Goal: Find specific page/section: Find specific page/section

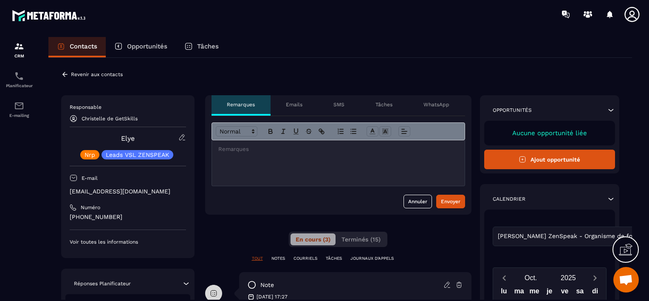
click at [66, 74] on icon at bounding box center [64, 74] width 5 height 5
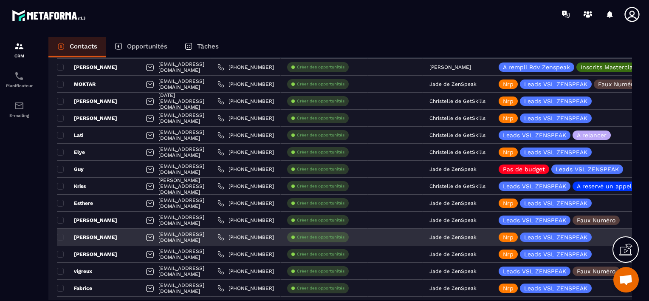
scroll to position [934, 0]
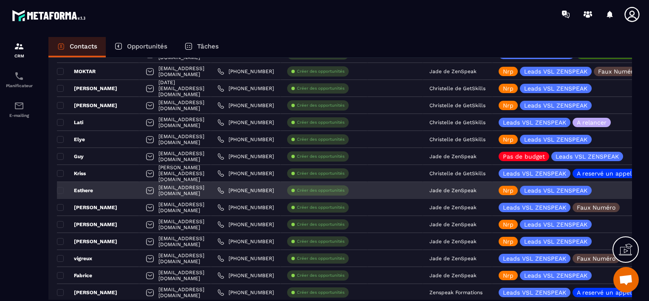
click at [476, 190] on p "Jade de ZenSpeak" at bounding box center [452, 190] width 47 height 6
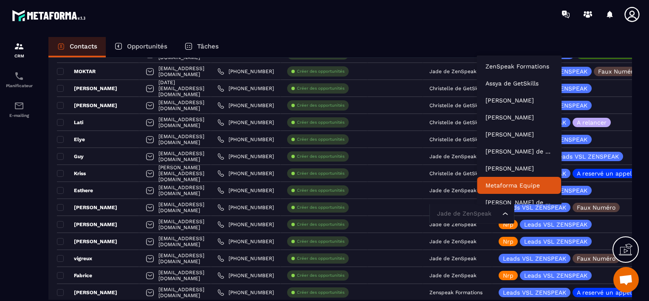
scroll to position [6, 0]
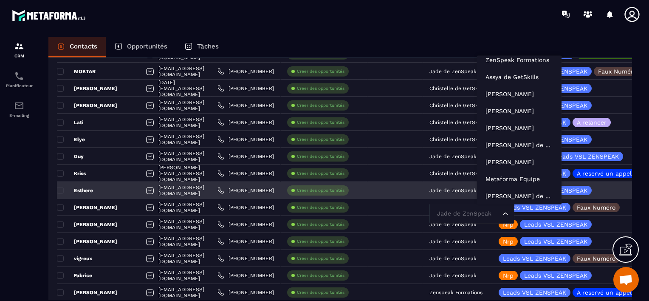
click at [497, 210] on input "Search for option" at bounding box center [467, 213] width 65 height 9
type input "**"
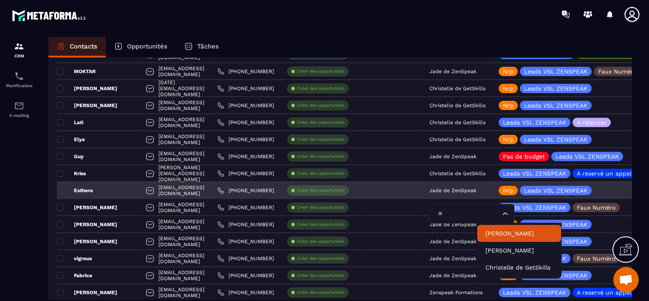
scroll to position [0, 0]
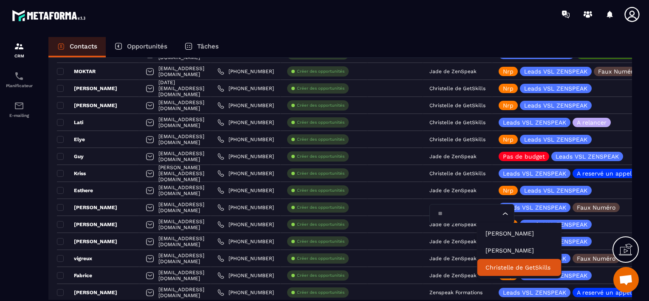
click at [499, 265] on p "Christelle de GetSkills" at bounding box center [518, 267] width 67 height 8
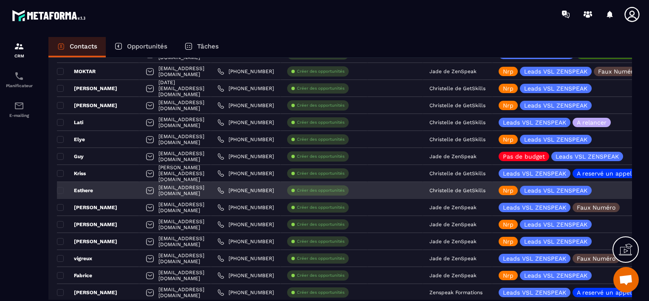
click at [109, 189] on div "Esthere" at bounding box center [98, 190] width 82 height 17
